Goal: Find specific page/section: Find specific page/section

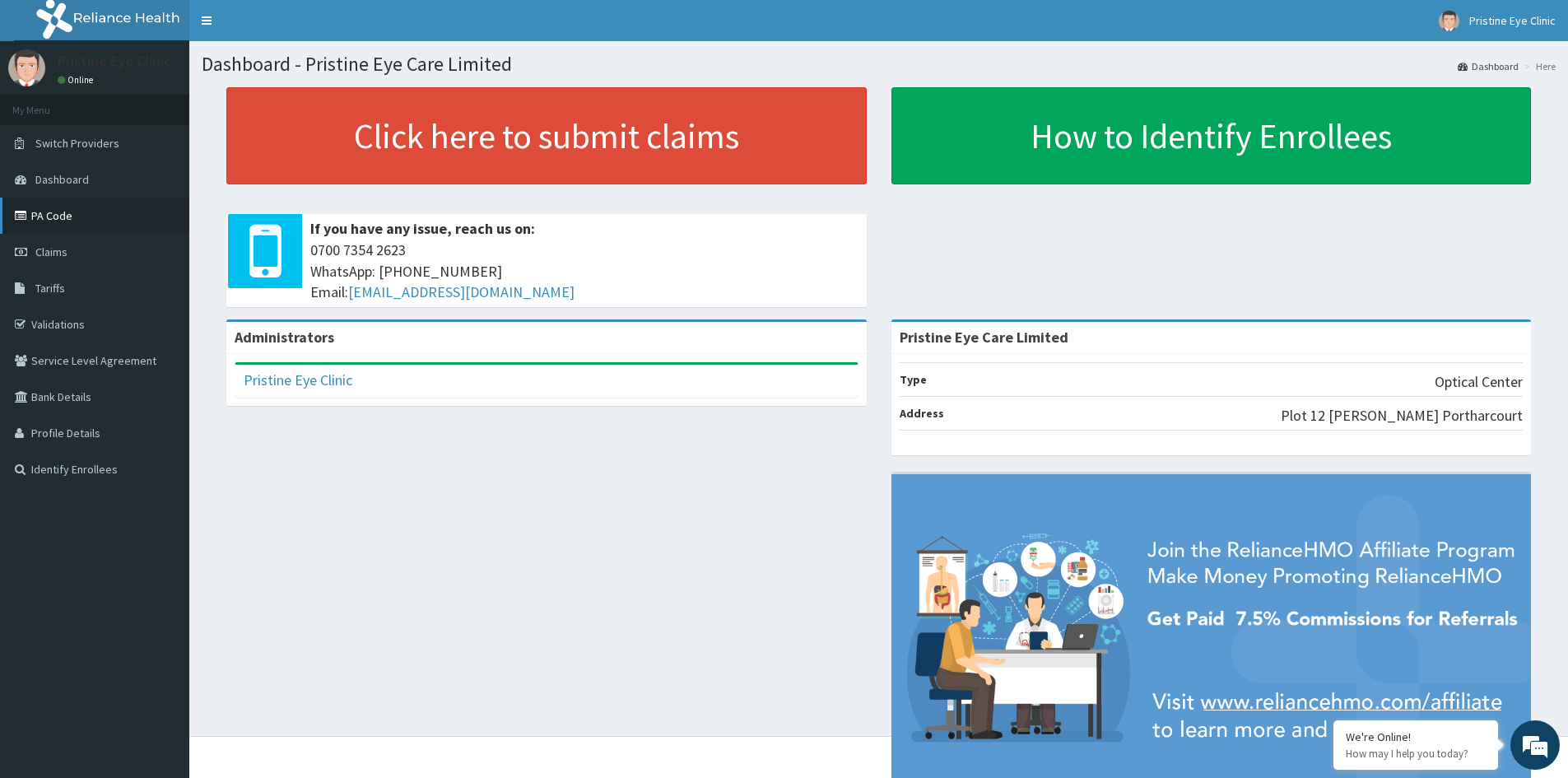
click at [48, 217] on link "PA Code" at bounding box center [94, 215] width 189 height 36
click at [56, 213] on link "PA Code" at bounding box center [94, 215] width 189 height 36
